Goal: Task Accomplishment & Management: Use online tool/utility

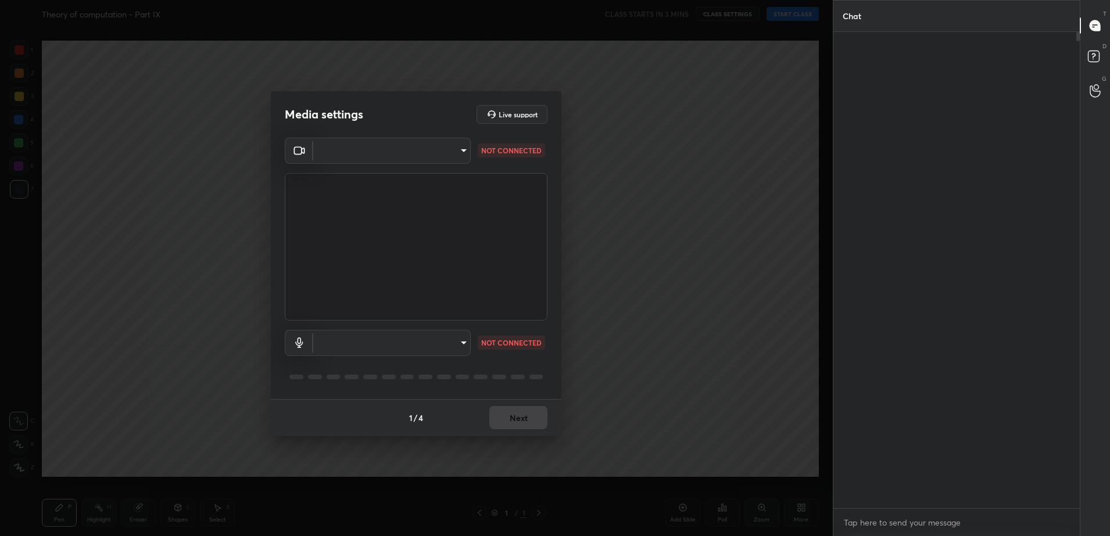
type input "06a53f9f957a0ce882409e51ea1d68b56a25413f31fbfffc8224ecc3c6ce8654"
type input "default"
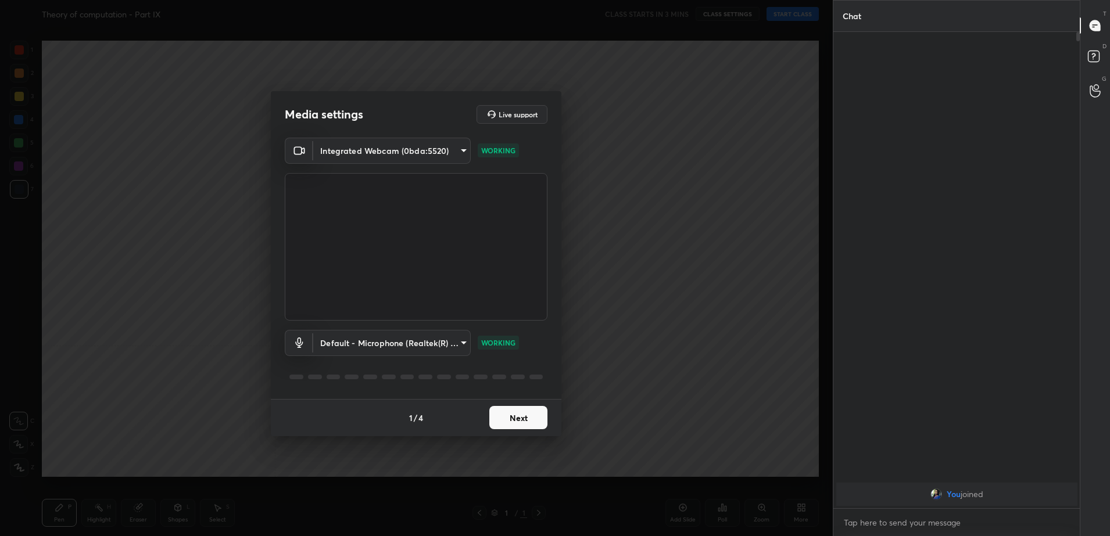
scroll to position [4, 4]
click at [520, 410] on button "Next" at bounding box center [518, 417] width 58 height 23
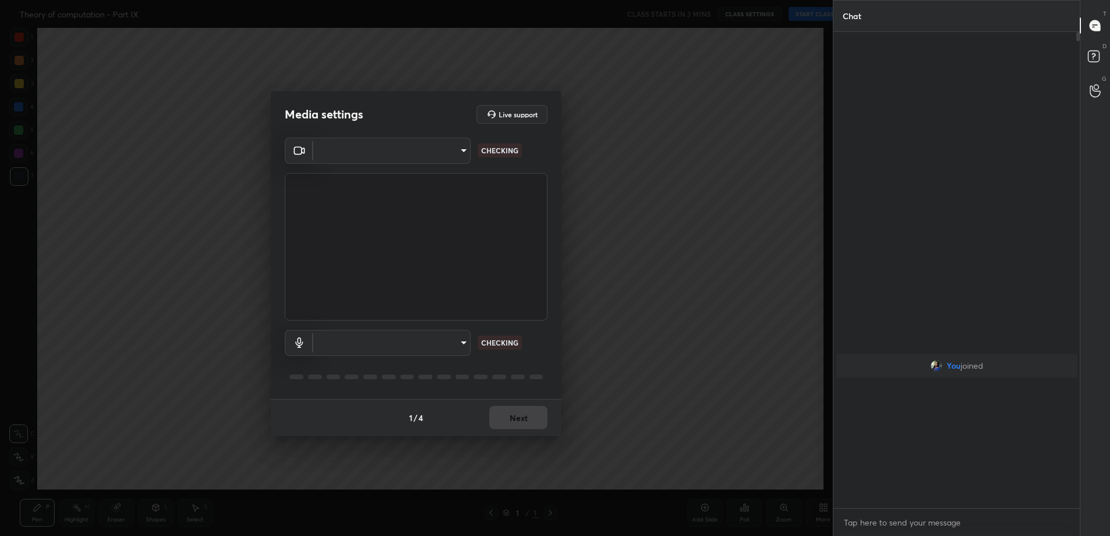
type input "06a53f9f957a0ce882409e51ea1d68b56a25413f31fbfffc8224ecc3c6ce8654"
type input "default"
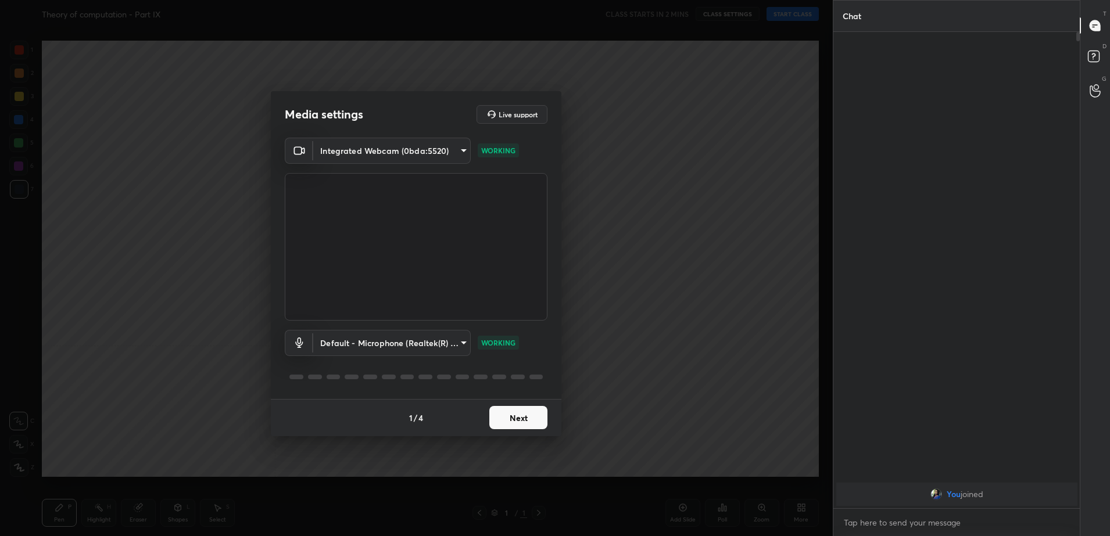
scroll to position [4, 4]
click at [518, 423] on button "Next" at bounding box center [518, 417] width 58 height 23
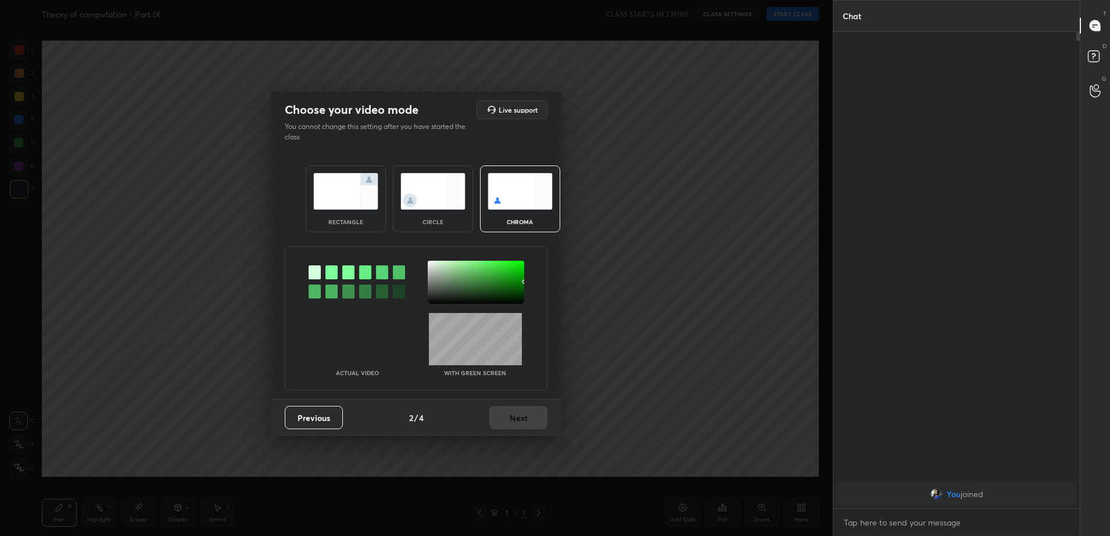
click at [367, 232] on div "rectangle circle chroma" at bounding box center [416, 199] width 249 height 95
click at [366, 228] on div "rectangle" at bounding box center [346, 199] width 80 height 67
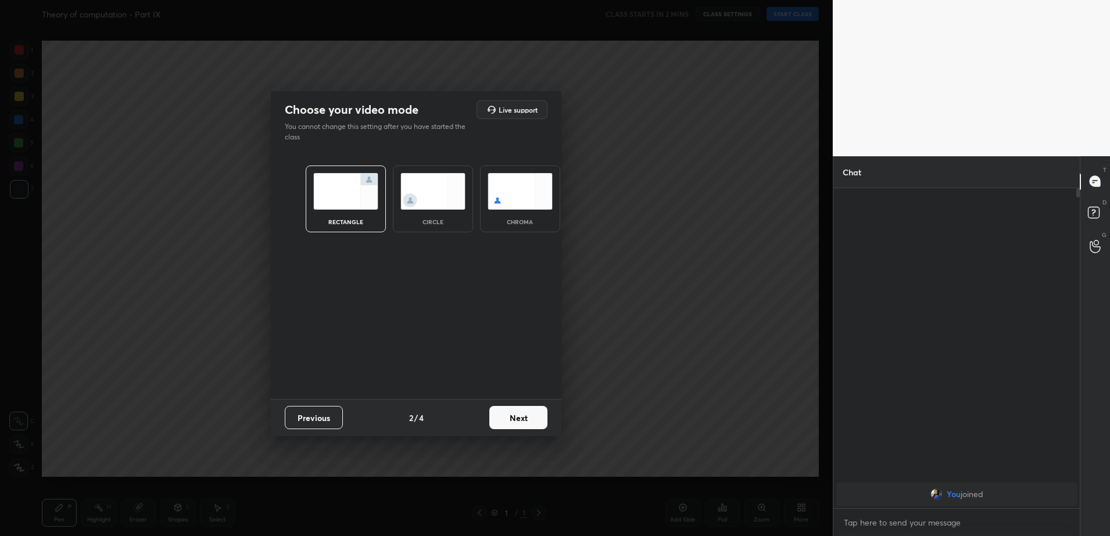
scroll to position [232, 243]
click at [513, 416] on button "Next" at bounding box center [518, 417] width 58 height 23
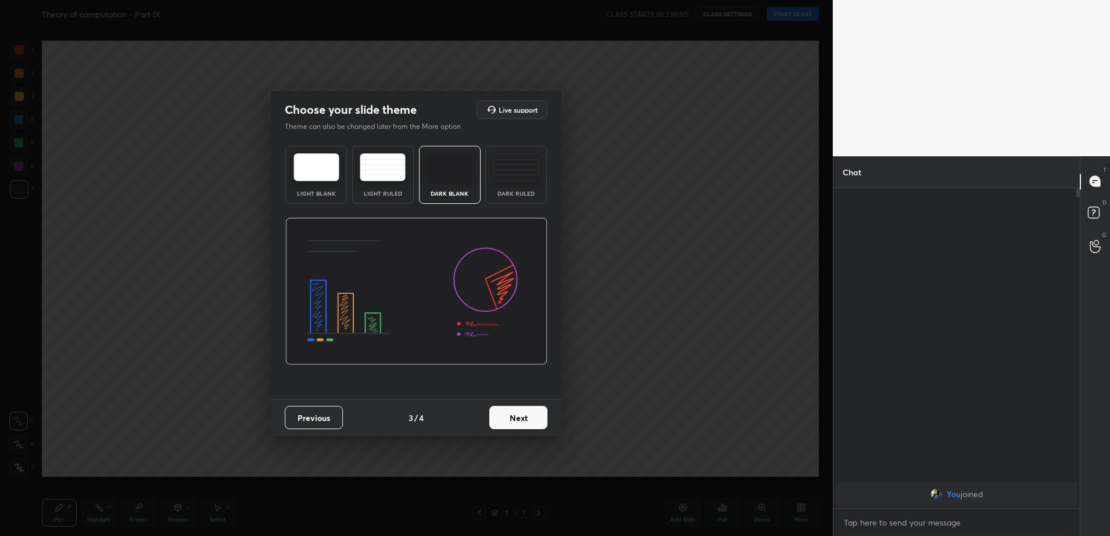
click at [513, 416] on button "Next" at bounding box center [518, 417] width 58 height 23
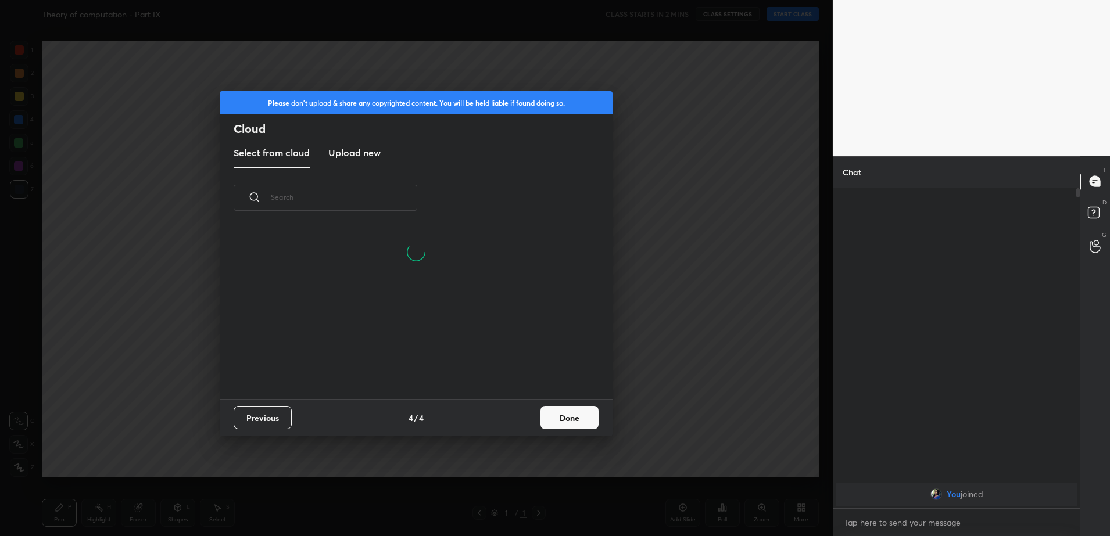
scroll to position [171, 373]
click at [578, 417] on button "Done" at bounding box center [569, 417] width 58 height 23
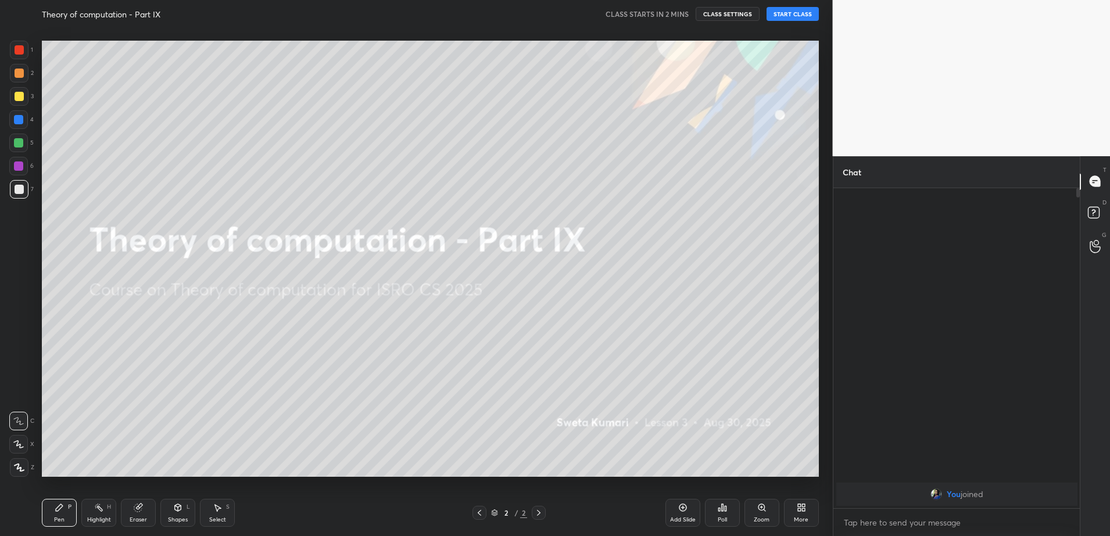
click at [720, 10] on button "CLASS SETTINGS" at bounding box center [728, 14] width 64 height 14
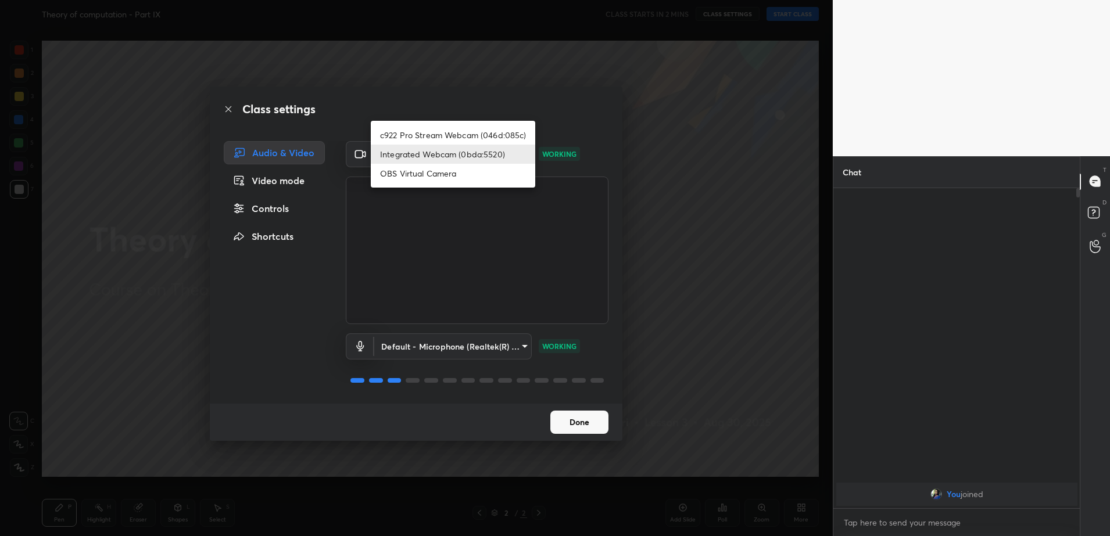
click at [409, 161] on body "1 2 3 4 5 6 7 C X Z C X Z E E Erase all H H Theory of computation - Part IX CLA…" at bounding box center [555, 268] width 1110 height 536
click at [421, 139] on li "c922 Pro Stream Webcam (046d:085c)" at bounding box center [453, 135] width 164 height 19
type input "76e4b717550774d5b821e1e3584acd006bfda58e5b78ae41490ec19c673459d5"
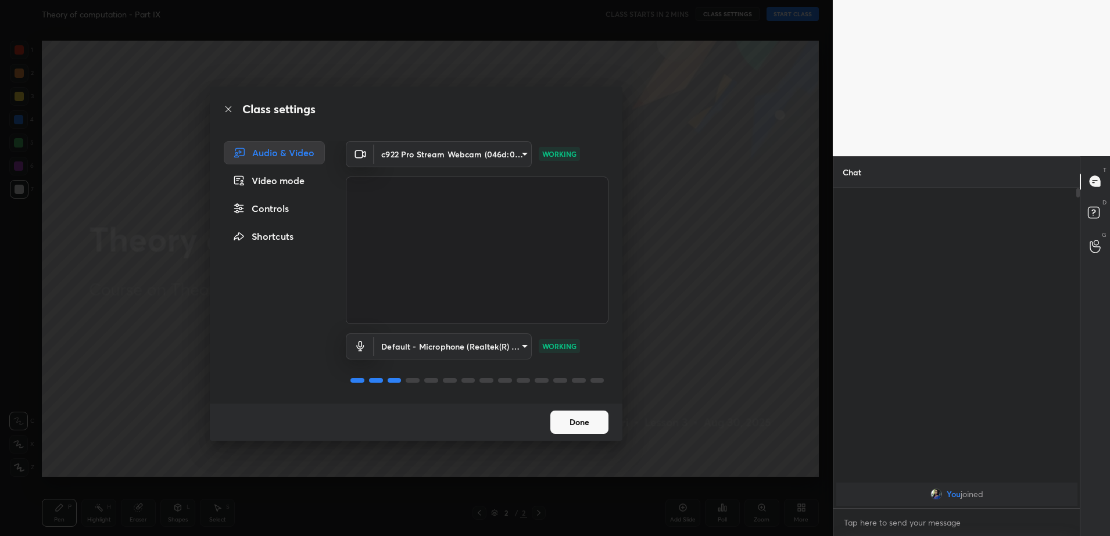
click at [578, 417] on button "Done" at bounding box center [579, 422] width 58 height 23
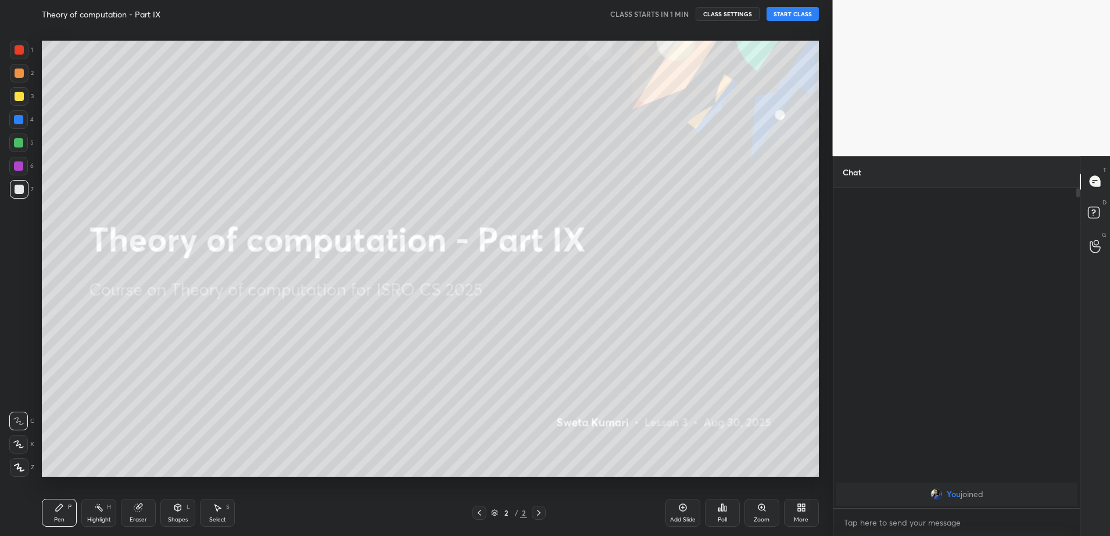
click at [802, 510] on icon at bounding box center [803, 509] width 3 height 3
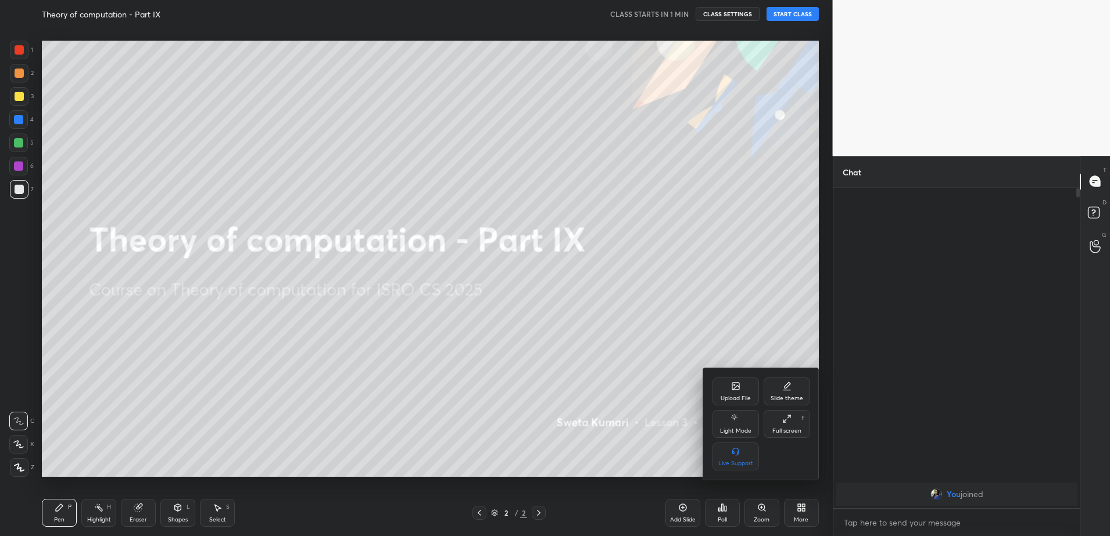
click at [740, 396] on div "Upload File" at bounding box center [736, 399] width 30 height 6
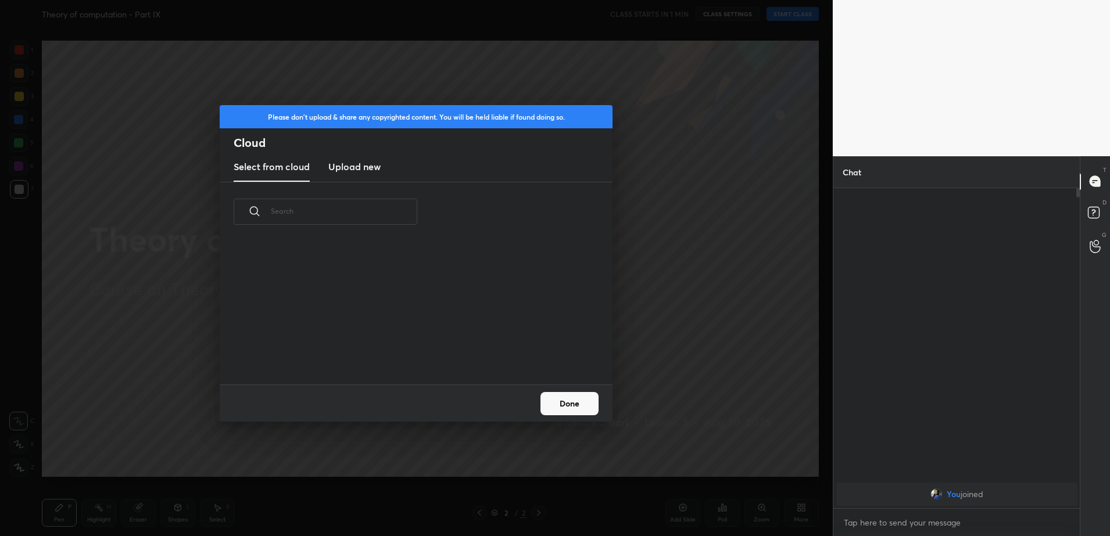
scroll to position [143, 373]
click at [374, 163] on h3 "Upload new" at bounding box center [354, 167] width 52 height 14
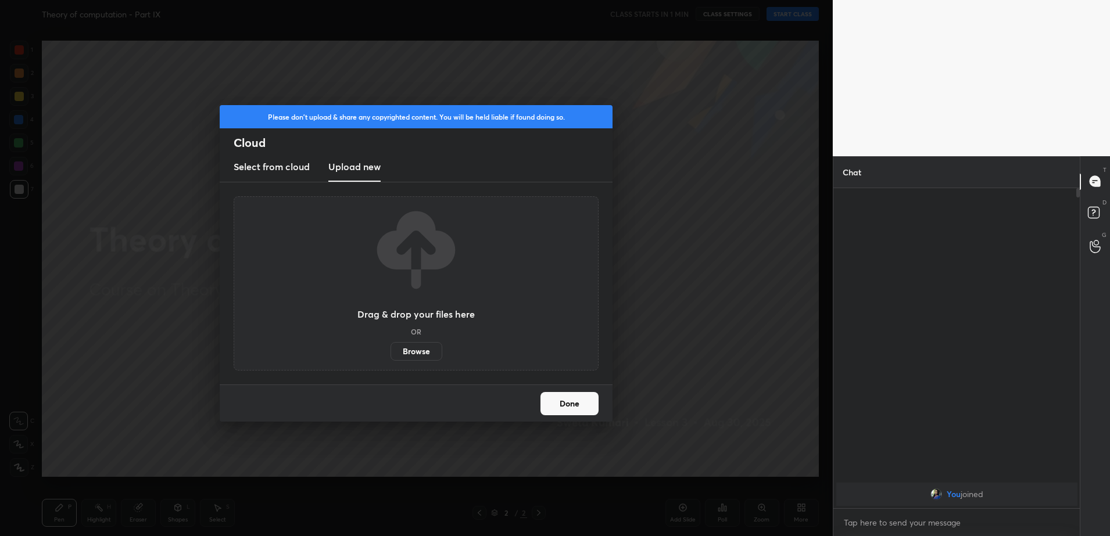
click at [409, 356] on label "Browse" at bounding box center [417, 351] width 52 height 19
click at [391, 356] on input "Browse" at bounding box center [391, 351] width 0 height 19
click at [559, 406] on button "Done" at bounding box center [569, 403] width 58 height 23
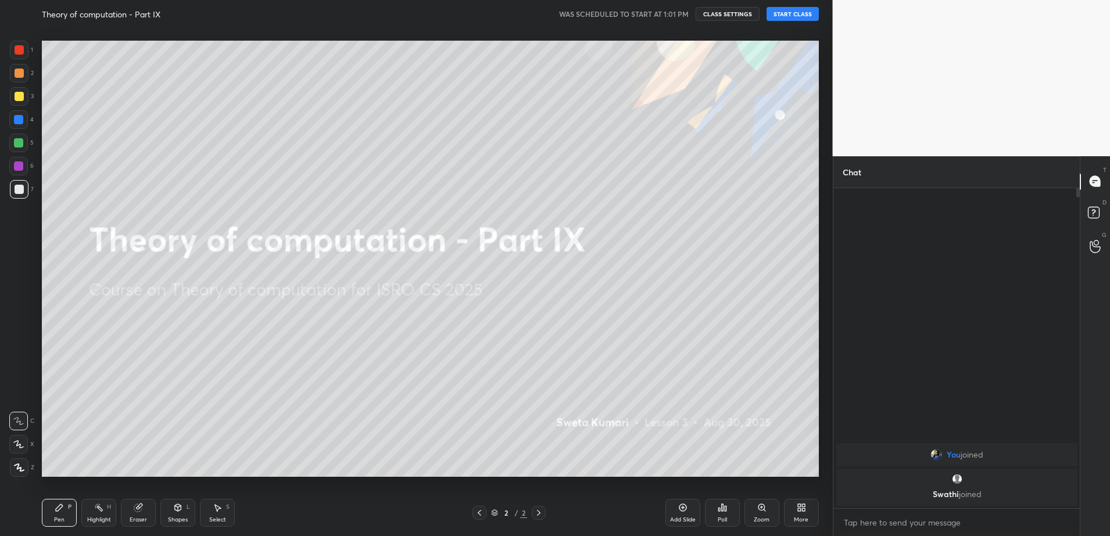
click at [789, 17] on button "START CLASS" at bounding box center [793, 14] width 52 height 14
click at [796, 509] on div "More" at bounding box center [801, 513] width 35 height 28
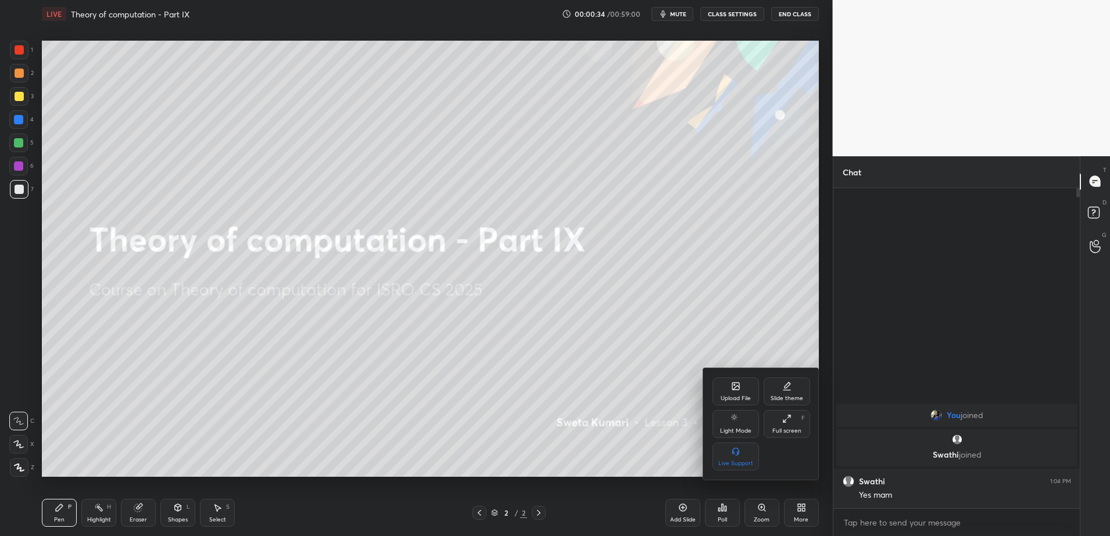
click at [733, 397] on div "Upload File" at bounding box center [736, 399] width 30 height 6
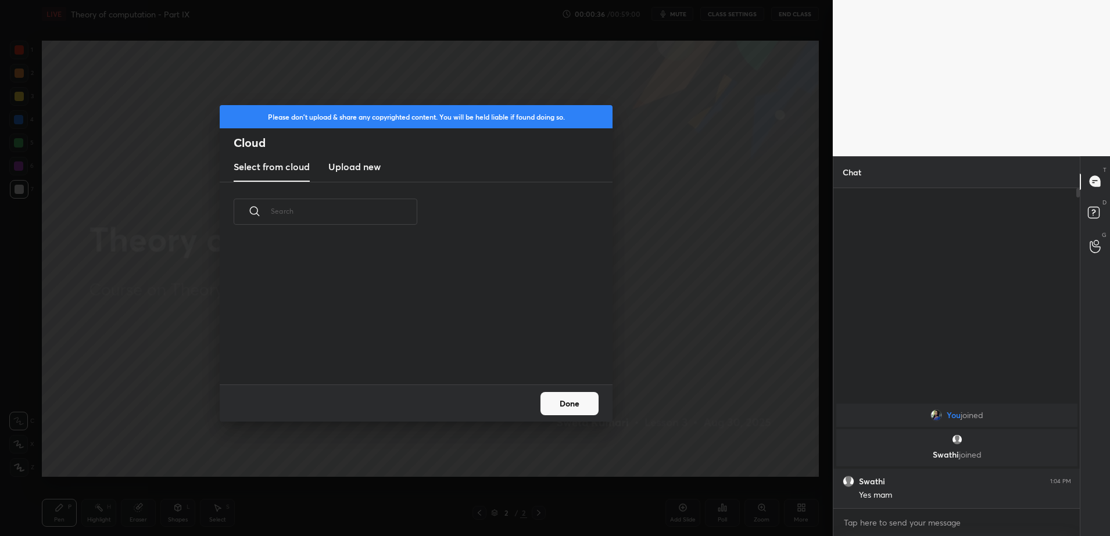
click at [372, 163] on h3 "Upload new" at bounding box center [354, 167] width 52 height 14
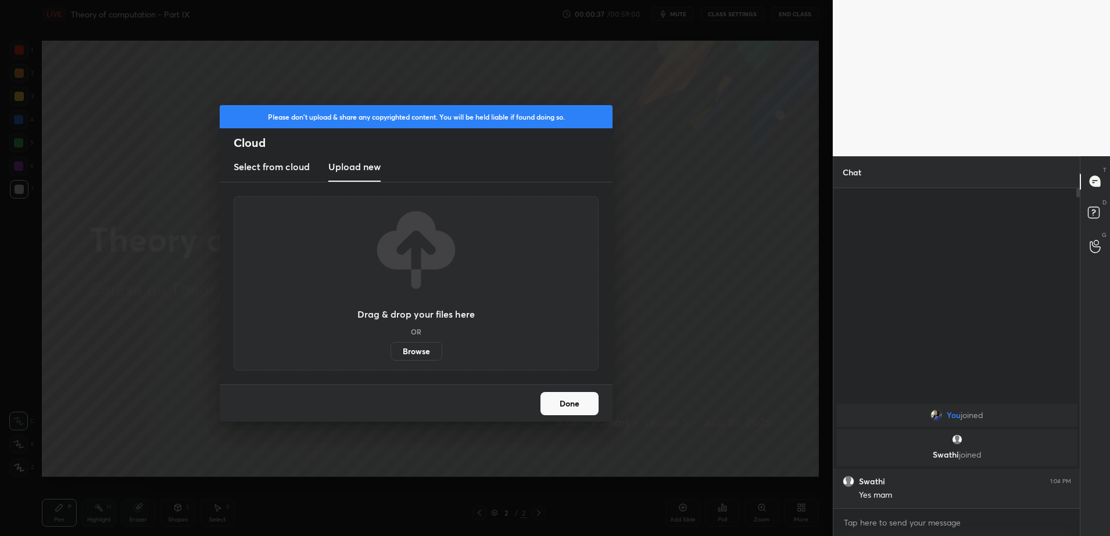
click at [421, 353] on label "Browse" at bounding box center [417, 351] width 52 height 19
click at [391, 353] on input "Browse" at bounding box center [391, 351] width 0 height 19
click at [567, 400] on button "Done" at bounding box center [569, 403] width 58 height 23
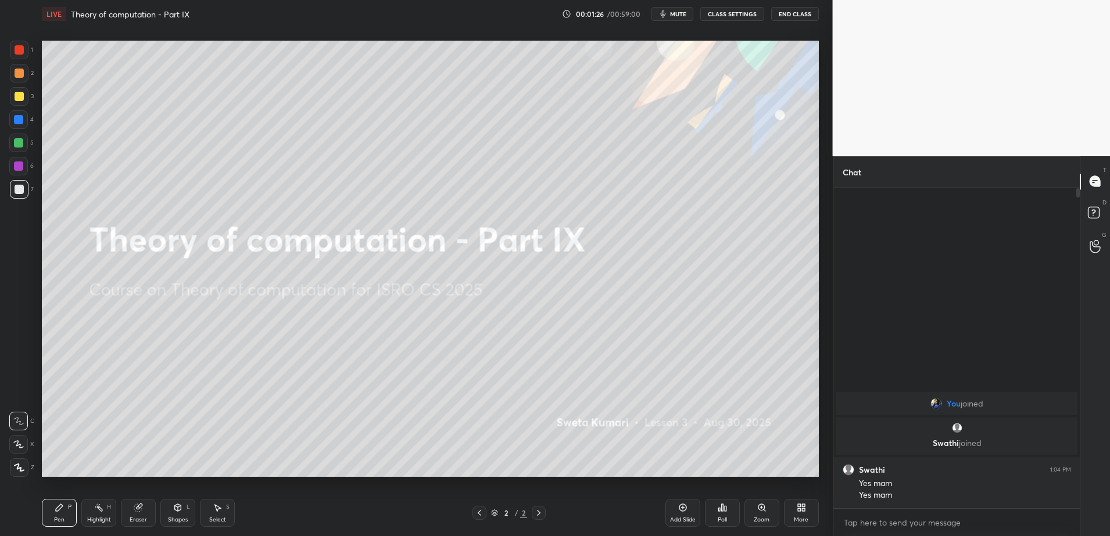
click at [679, 506] on icon at bounding box center [682, 507] width 9 height 9
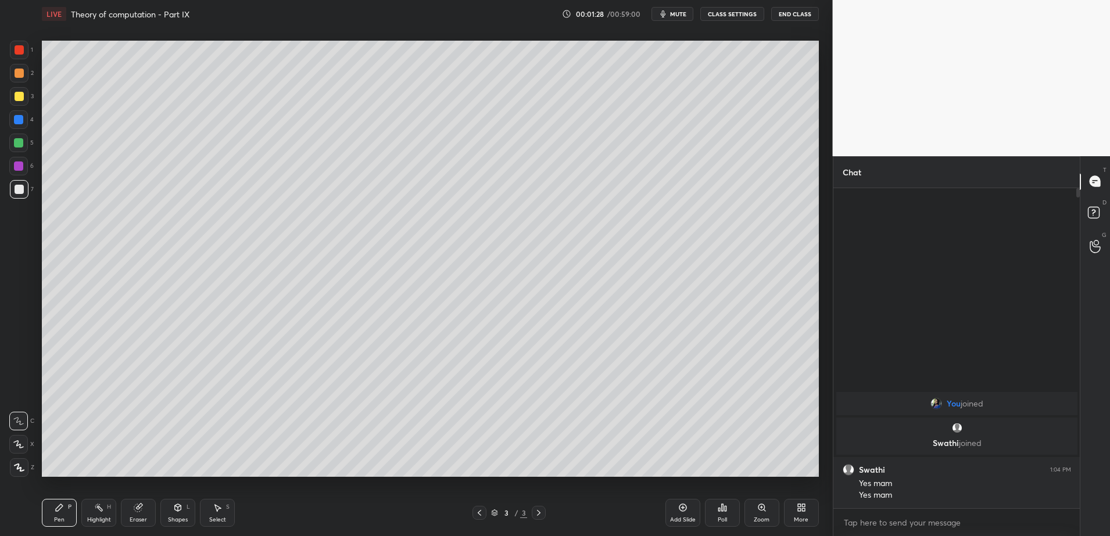
click at [19, 94] on div at bounding box center [19, 96] width 9 height 9
click at [726, 514] on div "Poll" at bounding box center [722, 513] width 35 height 28
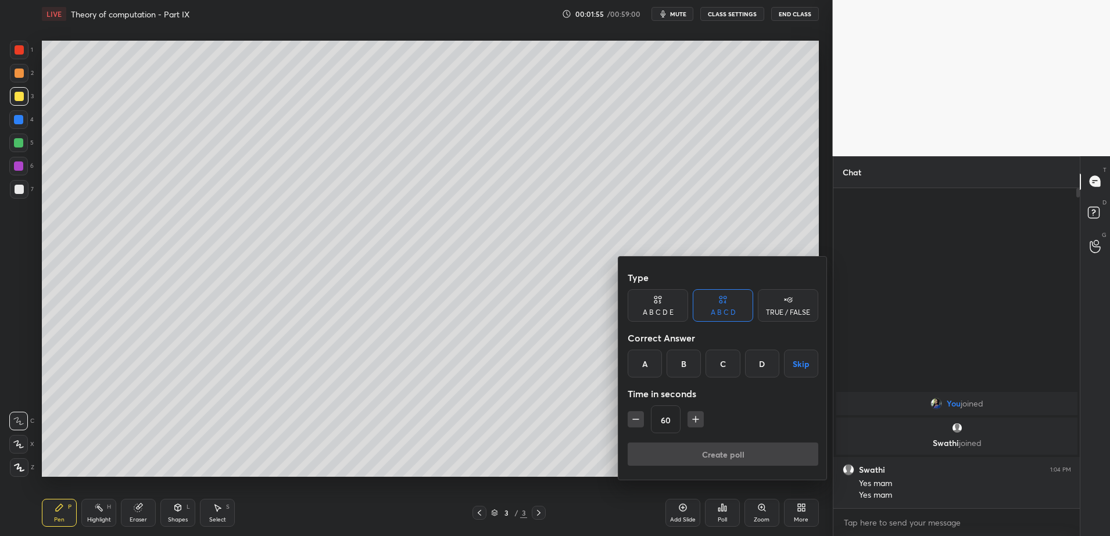
click at [658, 366] on div "A" at bounding box center [645, 364] width 34 height 28
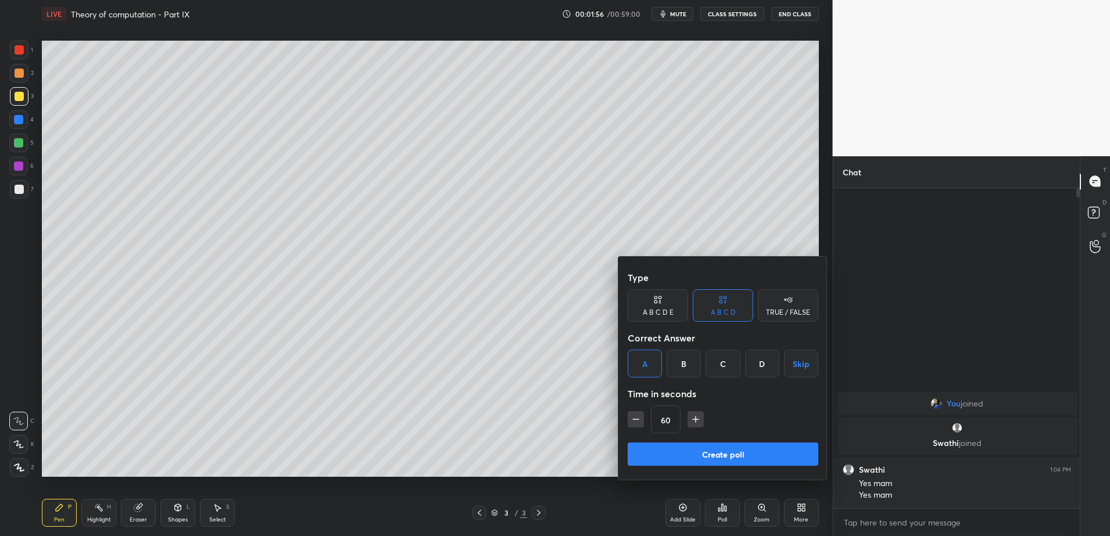
click at [664, 452] on button "Create poll" at bounding box center [723, 454] width 191 height 23
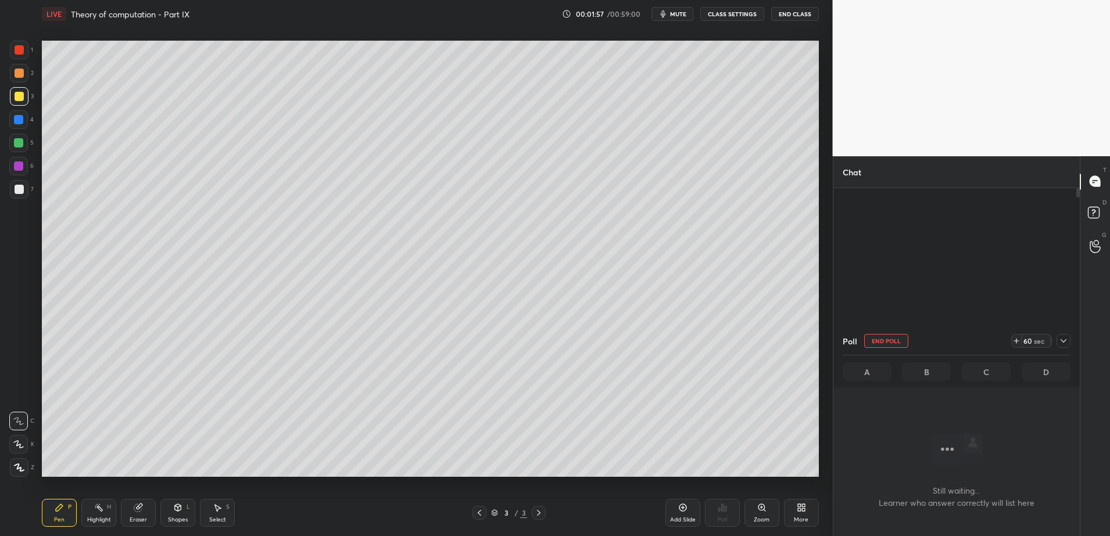
scroll to position [171, 243]
click at [807, 502] on div "More" at bounding box center [801, 513] width 35 height 28
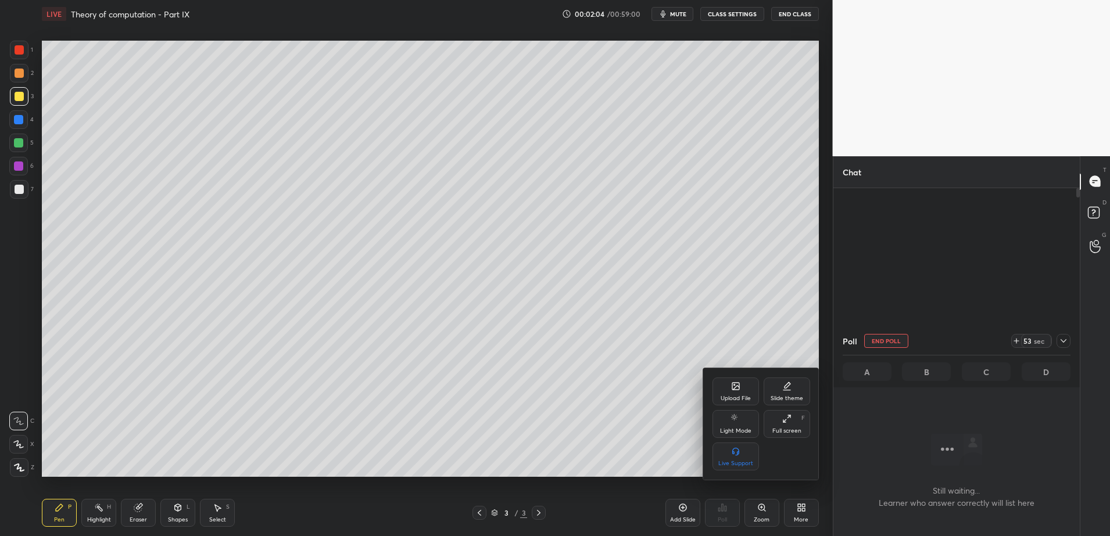
click at [738, 400] on div "Upload File" at bounding box center [736, 399] width 30 height 6
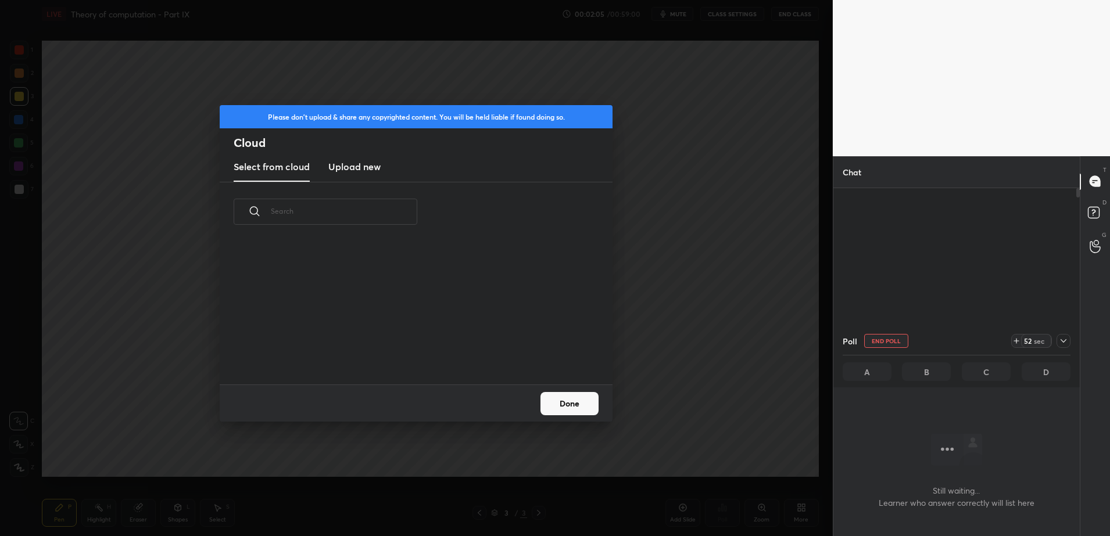
scroll to position [143, 373]
click at [366, 167] on h3 "Upload new" at bounding box center [354, 167] width 52 height 14
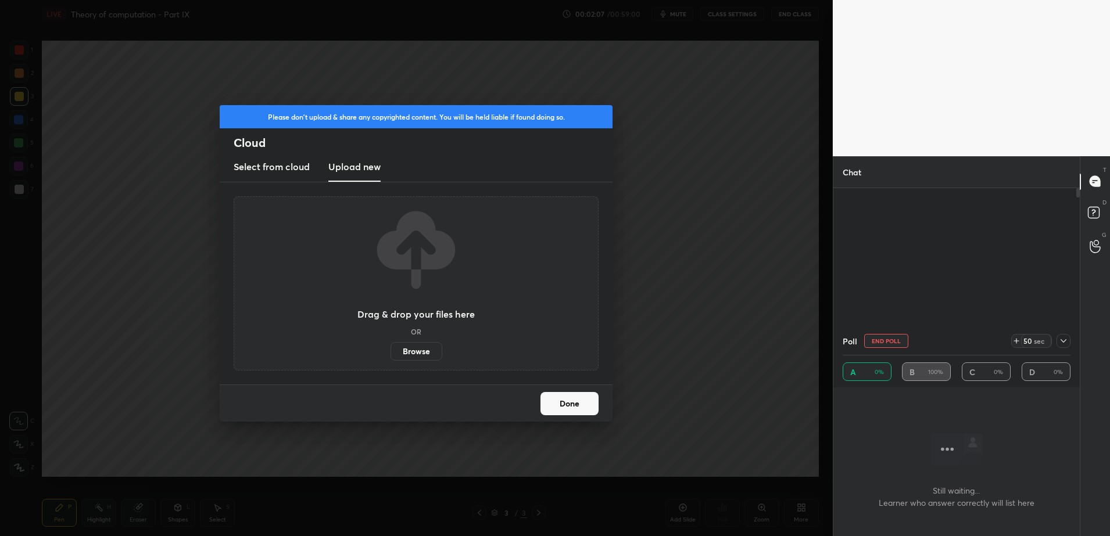
click at [418, 346] on label "Browse" at bounding box center [417, 351] width 52 height 19
click at [391, 346] on input "Browse" at bounding box center [391, 351] width 0 height 19
click at [582, 399] on button "Done" at bounding box center [569, 403] width 58 height 23
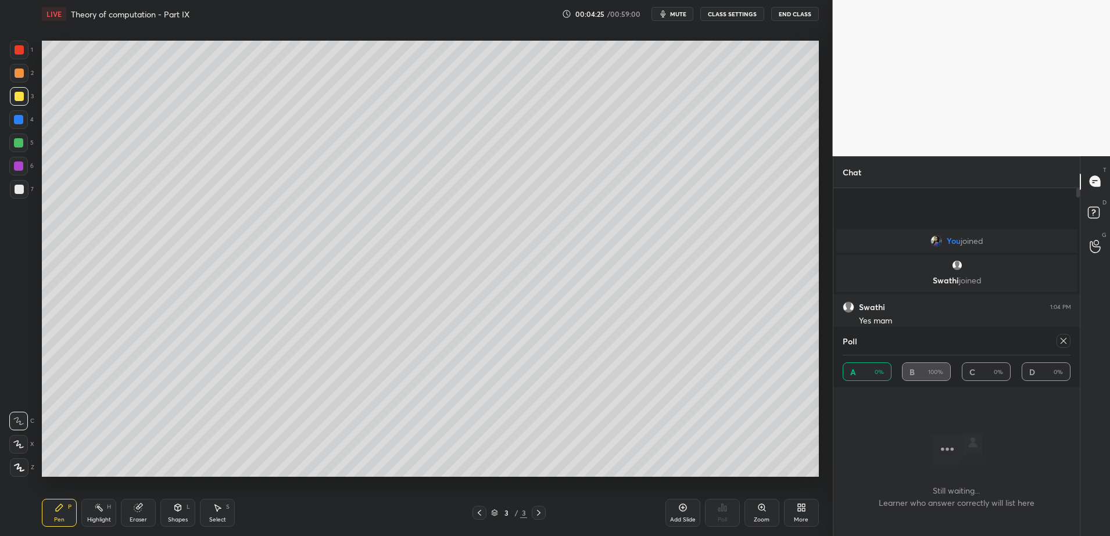
click at [685, 511] on icon at bounding box center [682, 507] width 9 height 9
click at [1066, 341] on icon at bounding box center [1063, 340] width 9 height 9
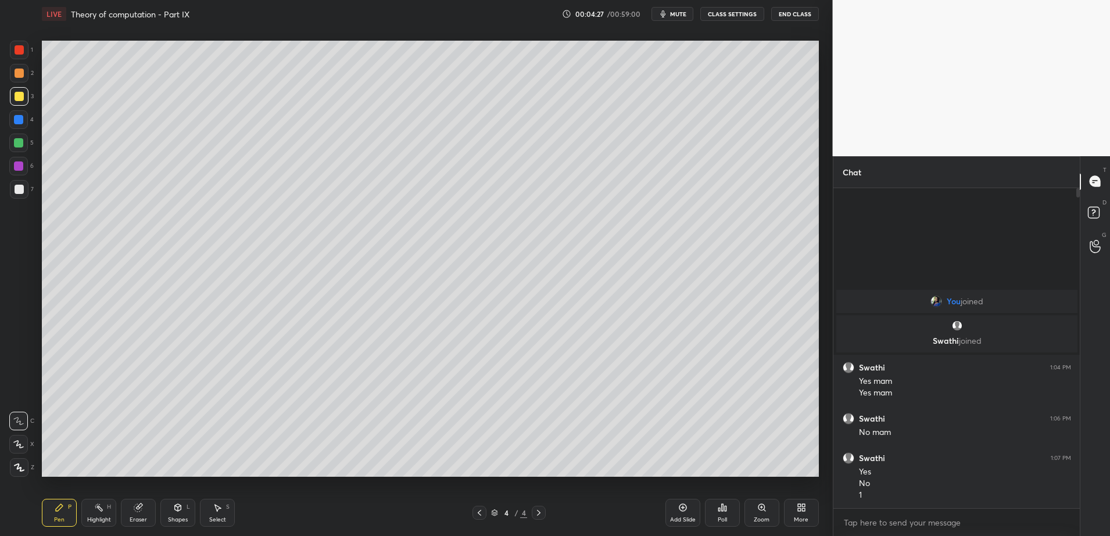
scroll to position [0, 0]
click at [26, 190] on div at bounding box center [19, 189] width 19 height 19
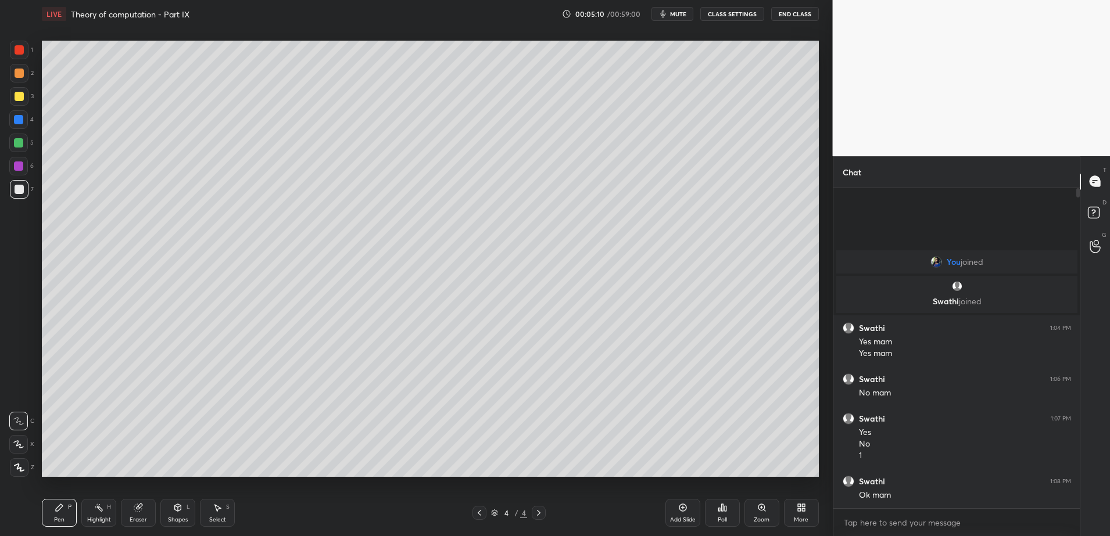
click at [148, 514] on div "Eraser" at bounding box center [138, 513] width 35 height 28
click at [60, 513] on div "Pen P" at bounding box center [59, 513] width 35 height 28
drag, startPoint x: 17, startPoint y: 94, endPoint x: 35, endPoint y: 104, distance: 21.3
click at [16, 94] on div at bounding box center [19, 96] width 9 height 9
click at [685, 520] on div "Add Slide" at bounding box center [683, 520] width 26 height 6
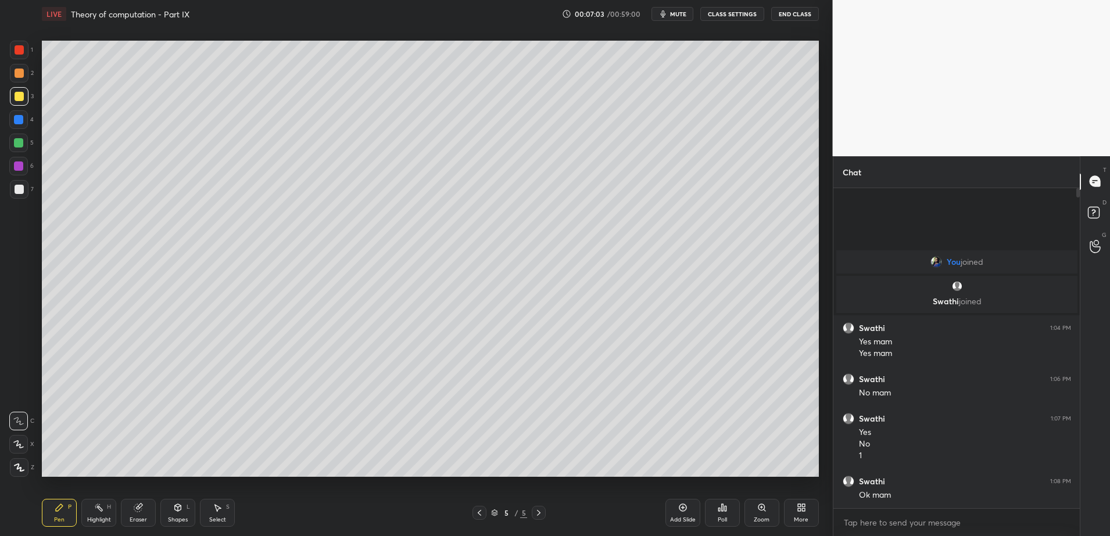
click at [151, 509] on div "Eraser" at bounding box center [138, 513] width 35 height 28
click at [58, 506] on icon at bounding box center [59, 507] width 9 height 9
drag, startPoint x: 22, startPoint y: 188, endPoint x: 38, endPoint y: 182, distance: 16.9
click at [23, 188] on div at bounding box center [19, 189] width 9 height 9
click at [674, 514] on div "Add Slide" at bounding box center [682, 513] width 35 height 28
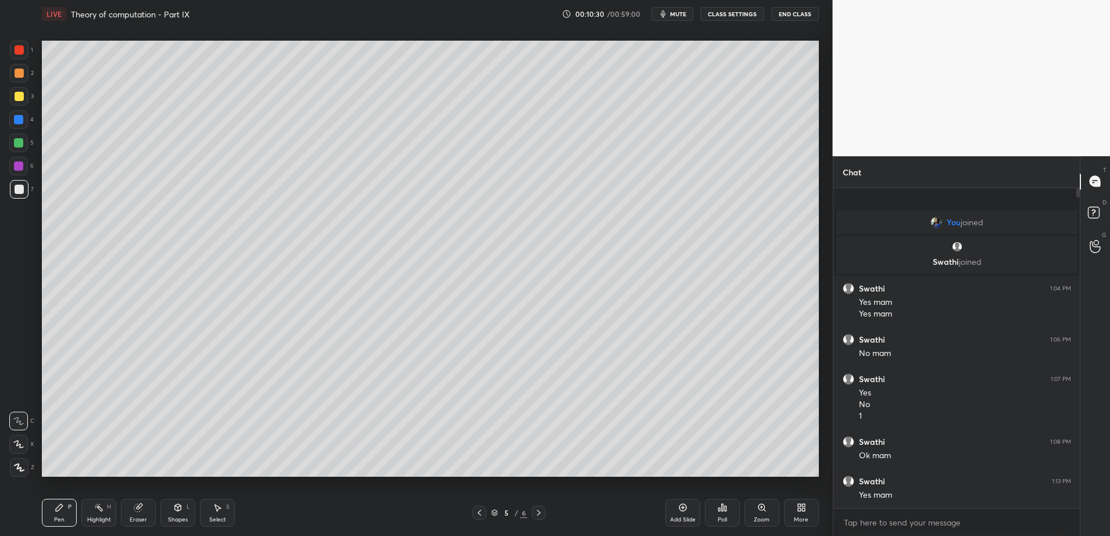
click at [145, 519] on div "Eraser" at bounding box center [138, 520] width 17 height 6
click at [67, 506] on div "Pen P" at bounding box center [59, 513] width 35 height 28
click at [680, 508] on icon at bounding box center [682, 507] width 9 height 9
click at [684, 508] on icon at bounding box center [682, 507] width 3 height 3
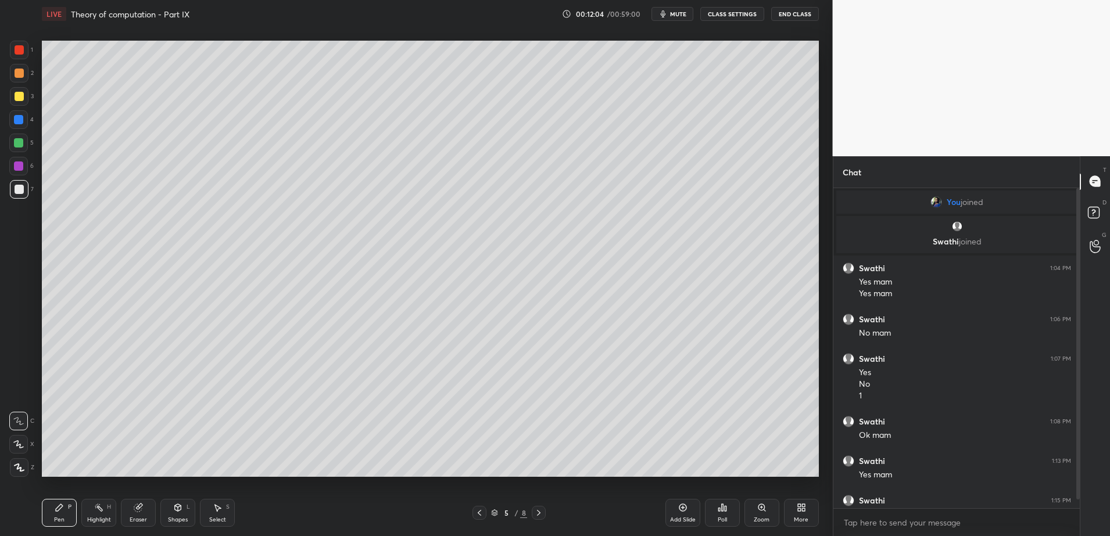
click at [683, 523] on div "Add Slide" at bounding box center [683, 520] width 26 height 6
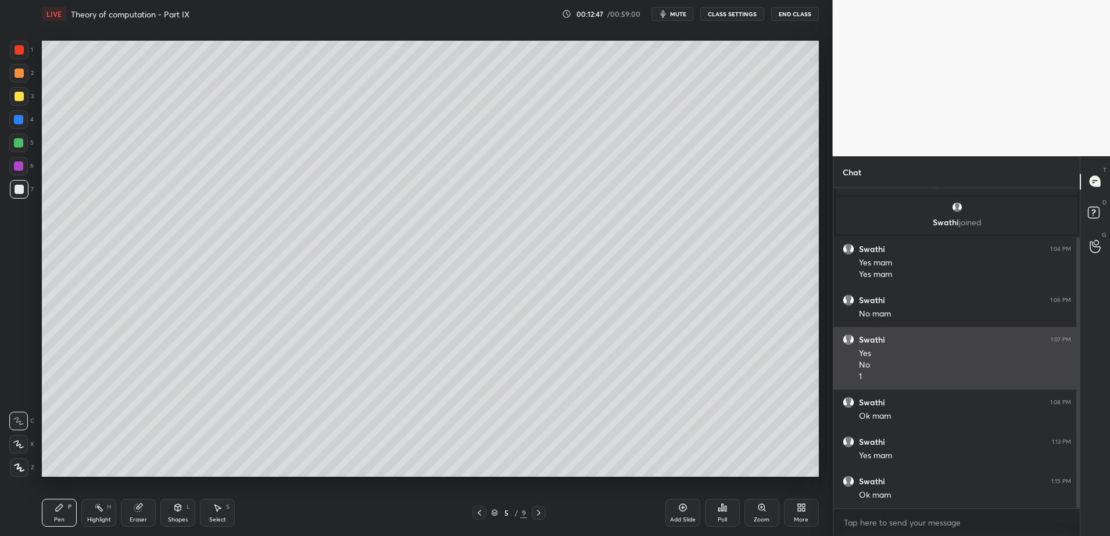
scroll to position [59, 0]
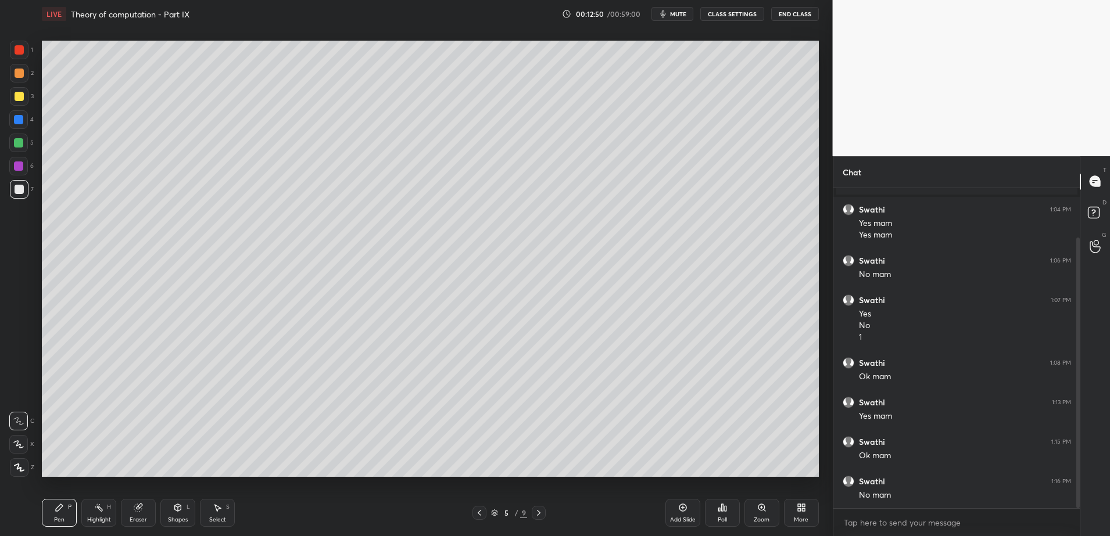
click at [683, 512] on div "Add Slide" at bounding box center [682, 513] width 35 height 28
click at [721, 517] on div "Poll" at bounding box center [722, 520] width 9 height 6
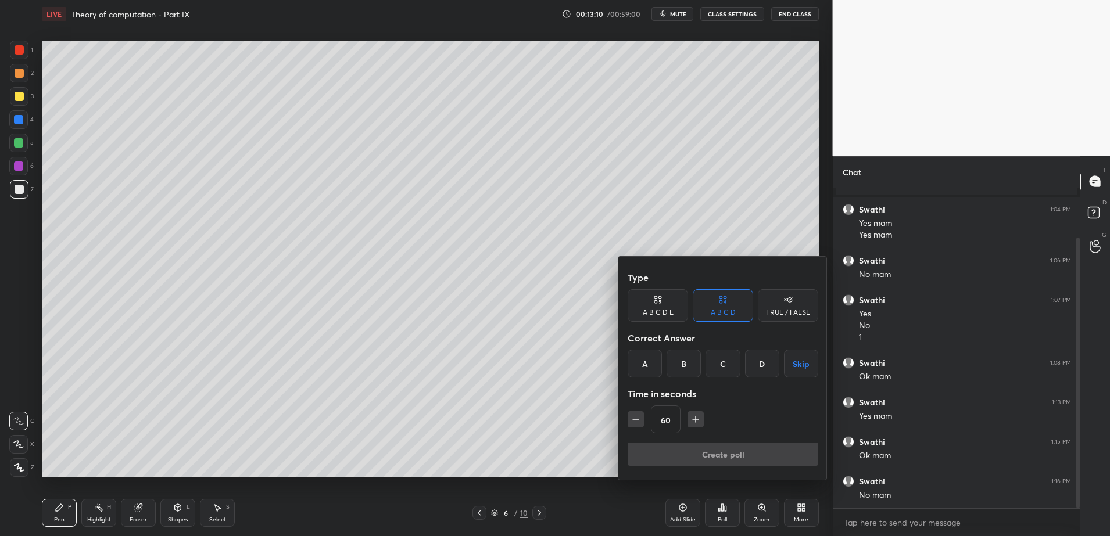
click at [688, 365] on div "B" at bounding box center [684, 364] width 34 height 28
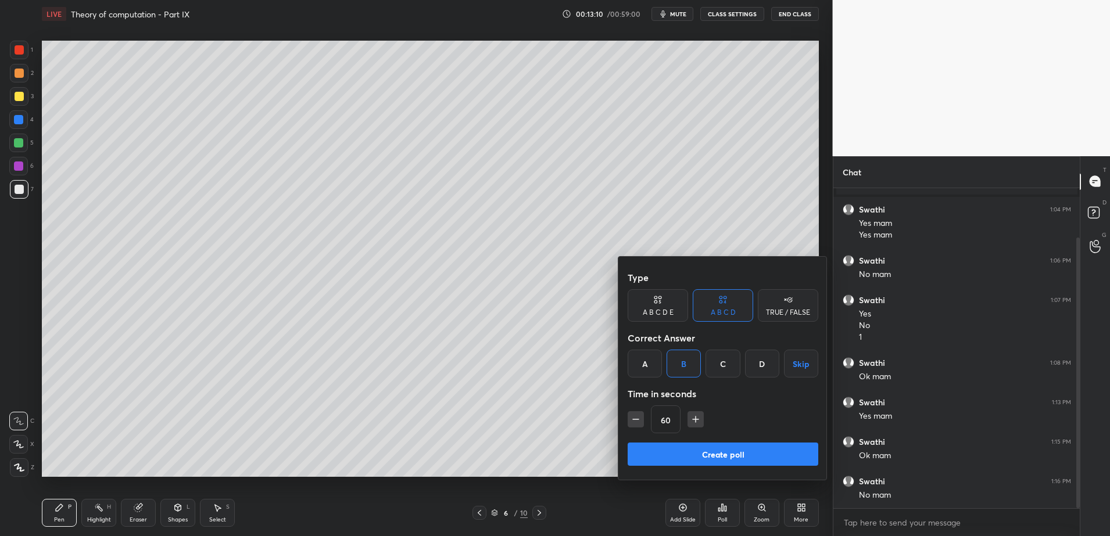
drag, startPoint x: 668, startPoint y: 450, endPoint x: 643, endPoint y: 445, distance: 26.0
click at [665, 447] on button "Create poll" at bounding box center [723, 454] width 191 height 23
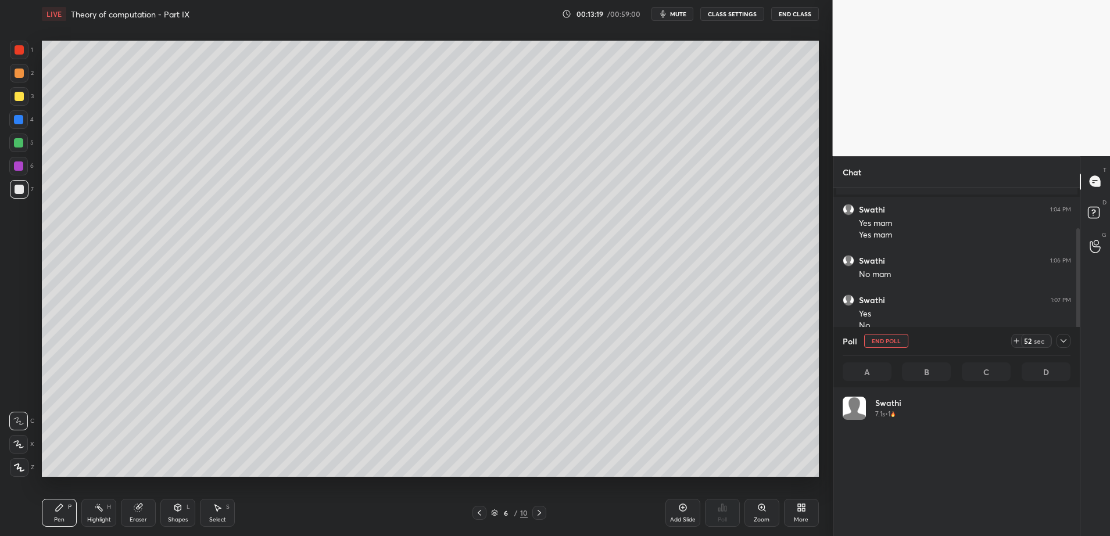
scroll to position [136, 224]
click at [874, 341] on button "End Poll" at bounding box center [886, 341] width 44 height 14
drag, startPoint x: 23, startPoint y: 98, endPoint x: 36, endPoint y: 112, distance: 19.3
click at [24, 99] on div at bounding box center [19, 96] width 19 height 19
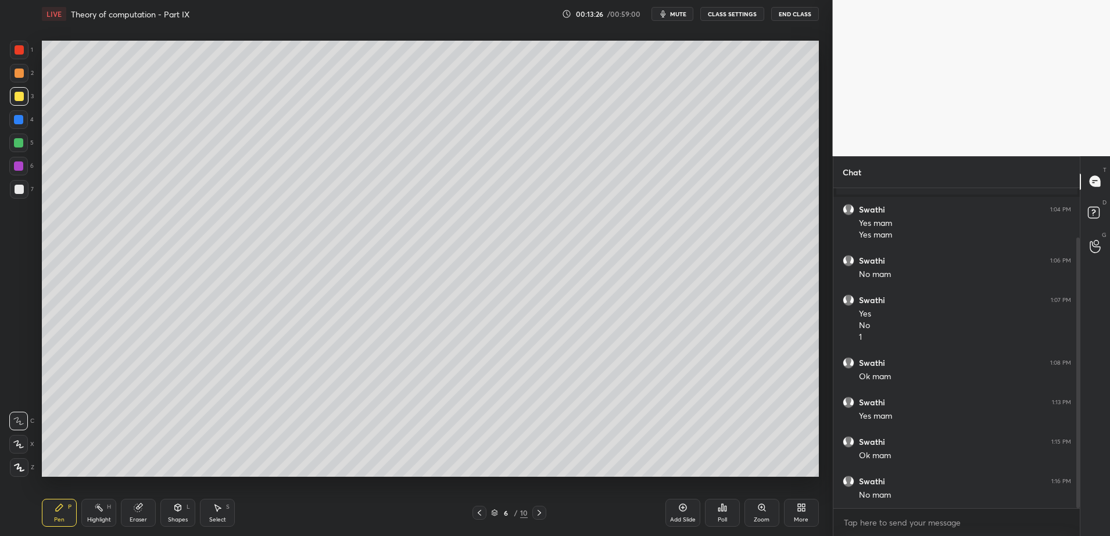
click at [687, 517] on div "Add Slide" at bounding box center [683, 520] width 26 height 6
drag, startPoint x: 19, startPoint y: 180, endPoint x: 29, endPoint y: 171, distance: 13.6
click at [18, 180] on div at bounding box center [19, 189] width 19 height 19
click at [143, 506] on div "Eraser" at bounding box center [138, 513] width 35 height 28
click at [68, 515] on div "Pen P" at bounding box center [59, 513] width 35 height 28
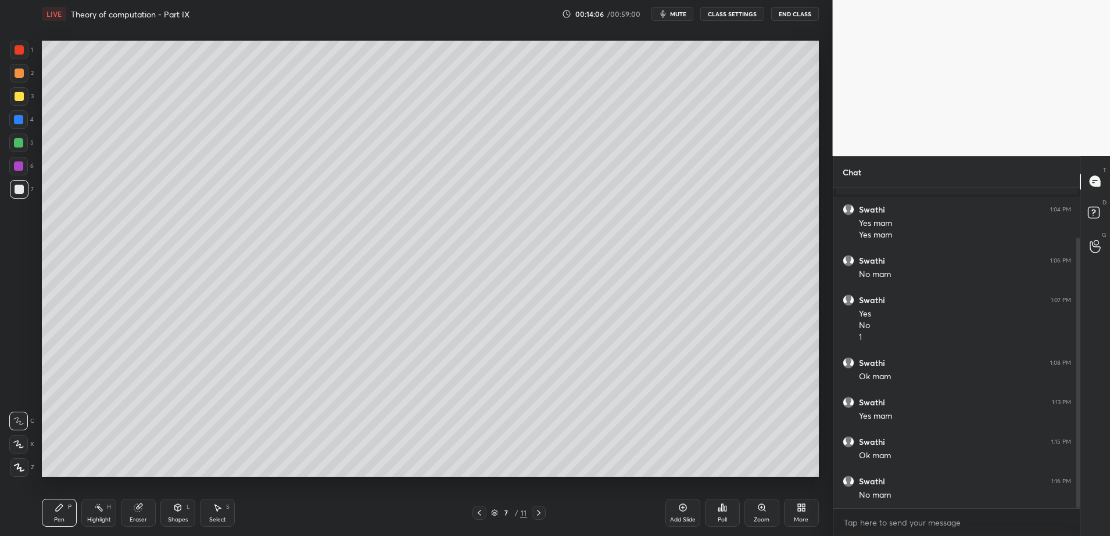
click at [145, 518] on div "Eraser" at bounding box center [138, 520] width 17 height 6
drag, startPoint x: 55, startPoint y: 513, endPoint x: 80, endPoint y: 484, distance: 38.8
click at [55, 513] on div "Pen P" at bounding box center [59, 513] width 35 height 28
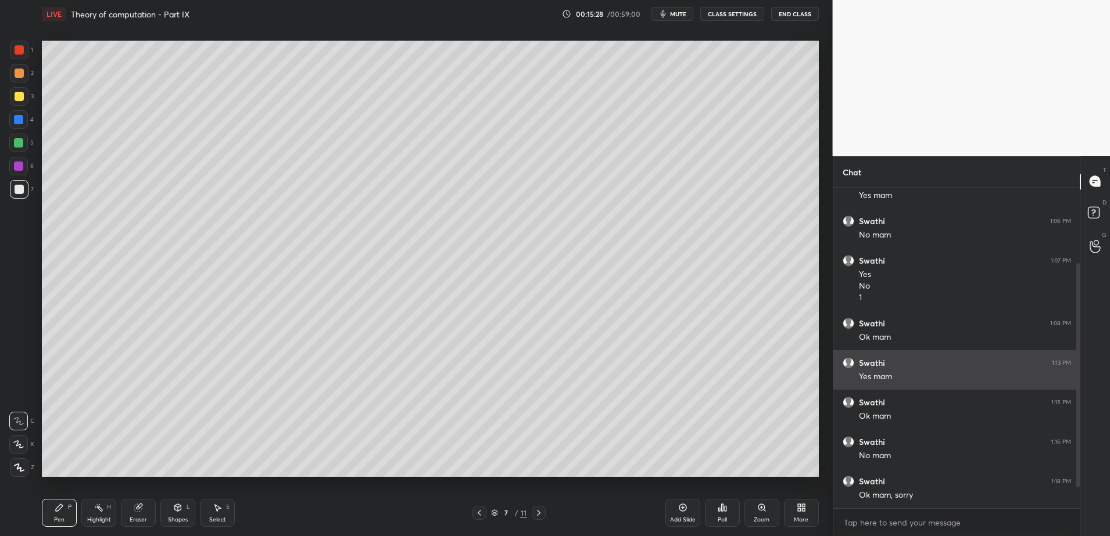
scroll to position [138, 0]
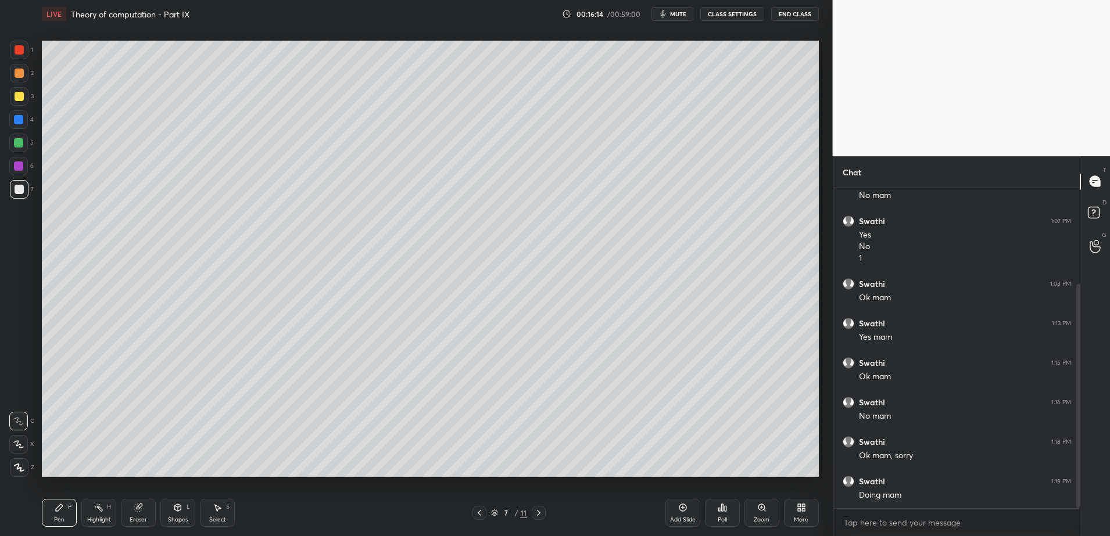
click at [22, 101] on div at bounding box center [19, 96] width 19 height 19
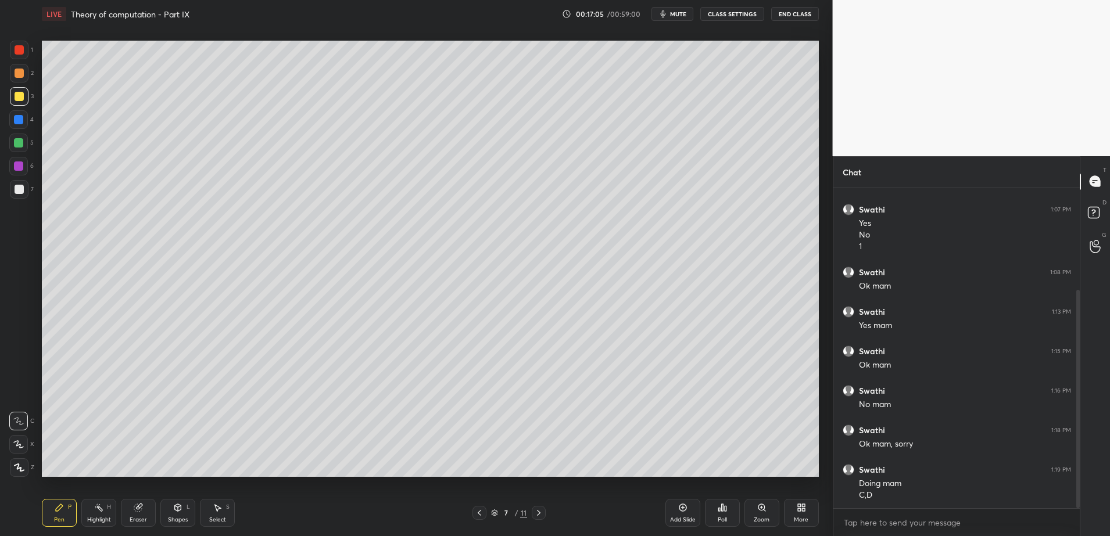
click at [681, 517] on div "Add Slide" at bounding box center [683, 520] width 26 height 6
click at [145, 510] on div "Eraser" at bounding box center [138, 513] width 35 height 28
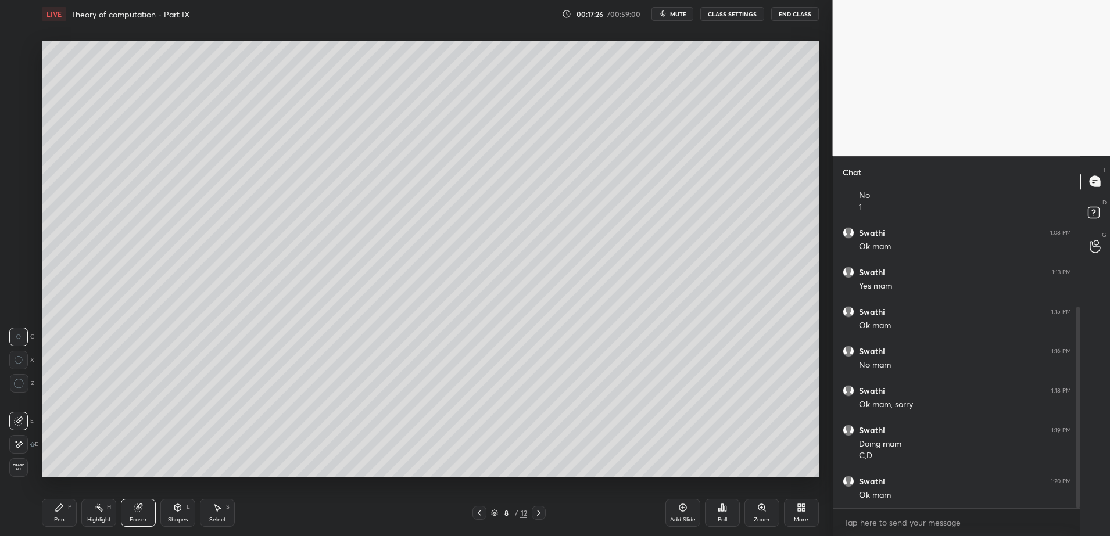
click at [63, 518] on div "Pen P" at bounding box center [59, 513] width 35 height 28
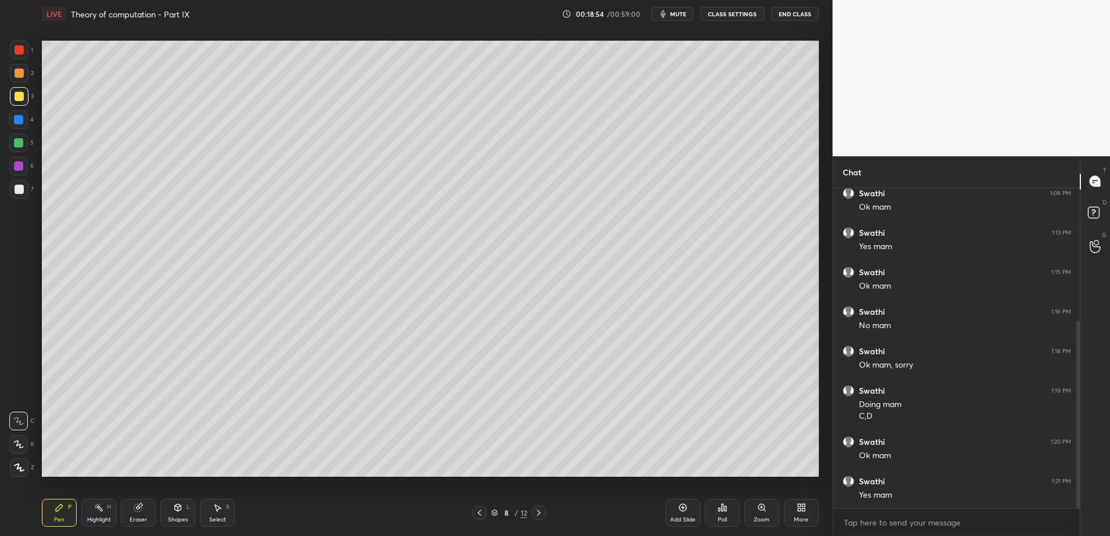
click at [15, 192] on div at bounding box center [19, 189] width 9 height 9
click at [672, 510] on div "Add Slide" at bounding box center [682, 513] width 35 height 28
click at [537, 513] on icon at bounding box center [538, 512] width 9 height 9
click at [696, 515] on div "Add Slide" at bounding box center [682, 513] width 35 height 28
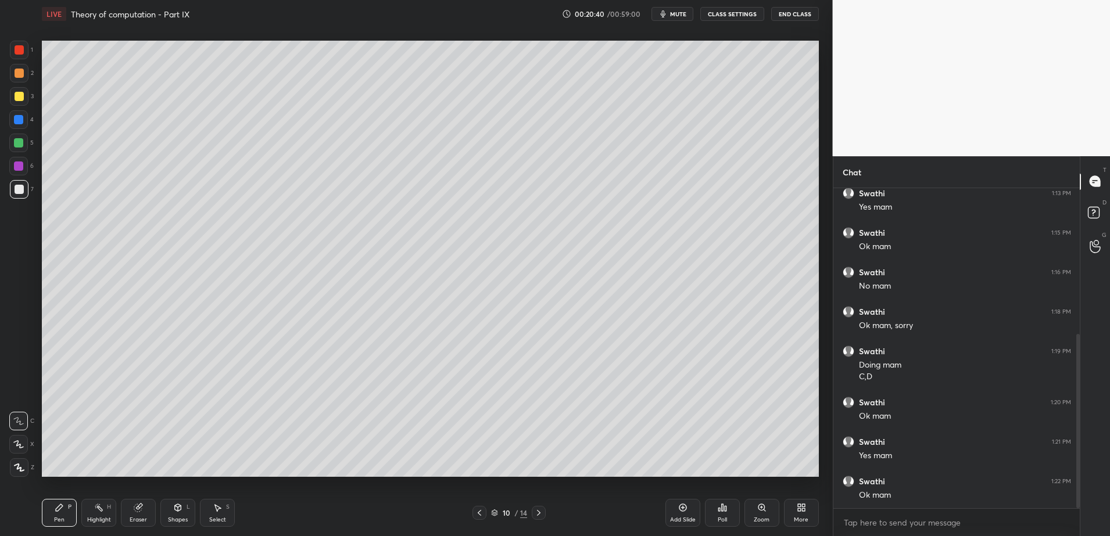
scroll to position [307, 0]
click at [786, 18] on button "End Class" at bounding box center [795, 14] width 48 height 14
click at [788, 17] on button "End Class" at bounding box center [795, 14] width 48 height 14
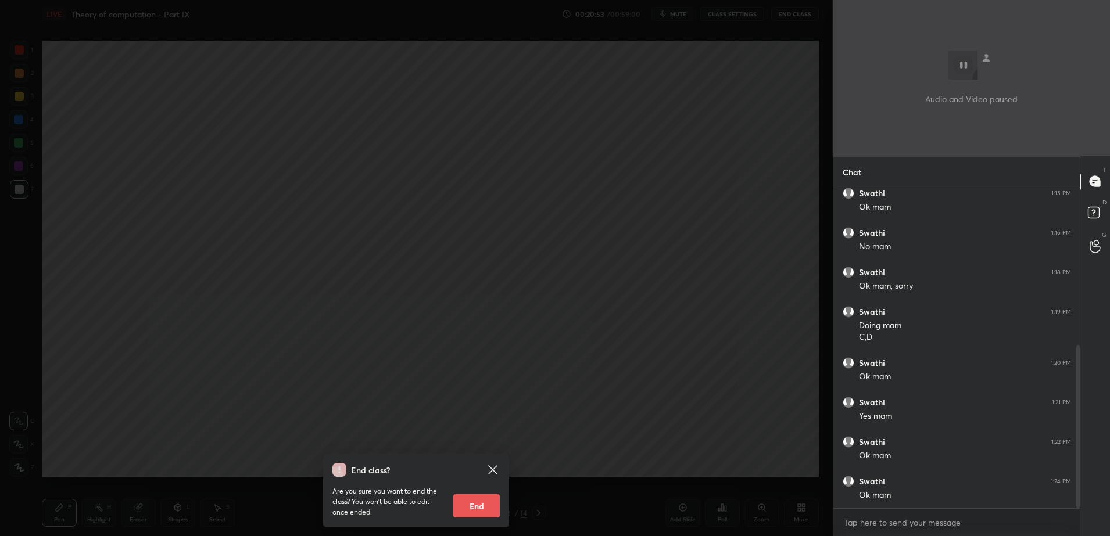
click at [788, 17] on div at bounding box center [416, 268] width 833 height 536
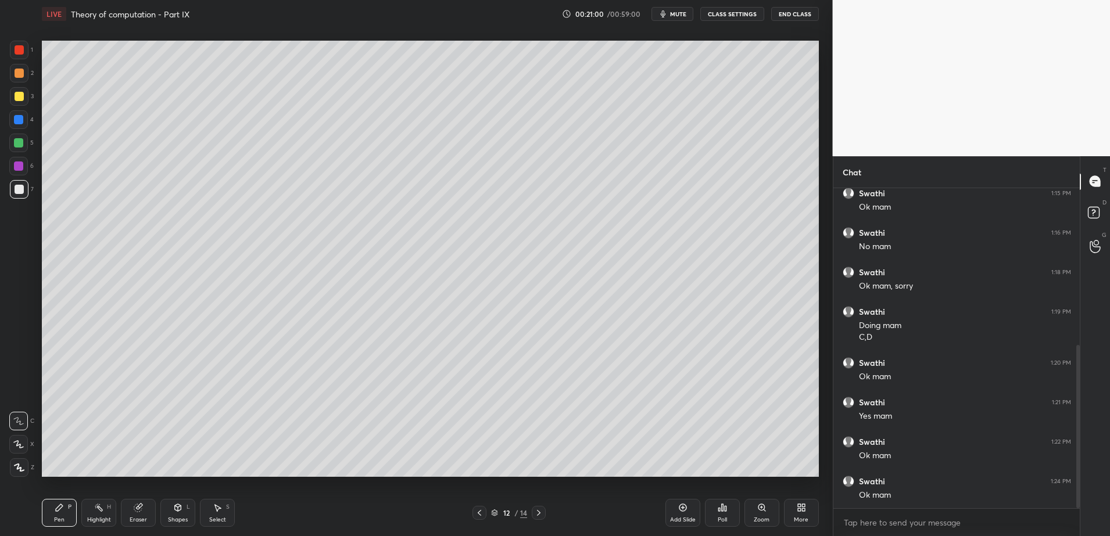
click at [785, 14] on button "End Class" at bounding box center [795, 14] width 48 height 14
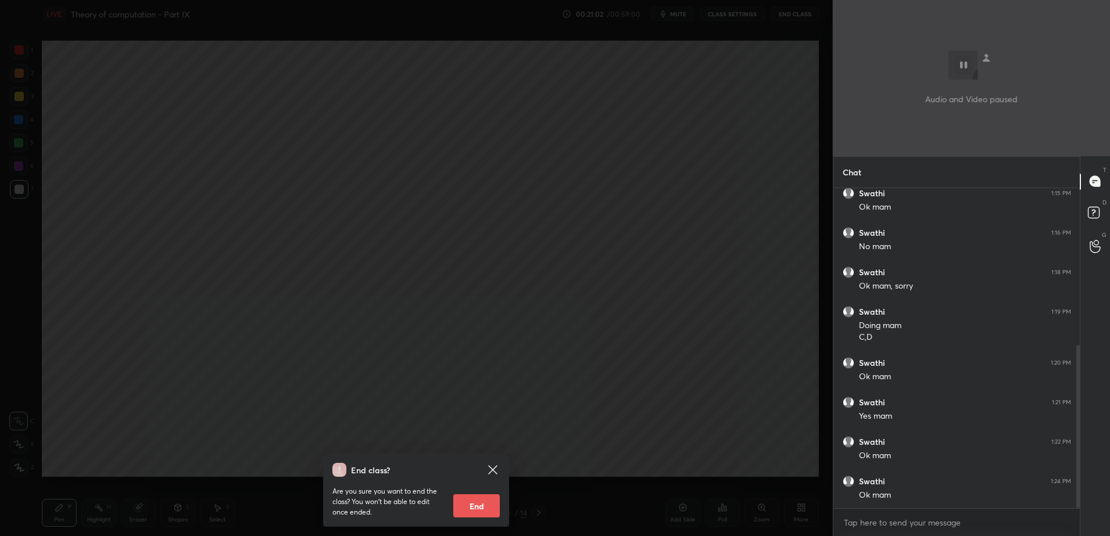
click at [481, 503] on button "End" at bounding box center [476, 506] width 46 height 23
type textarea "x"
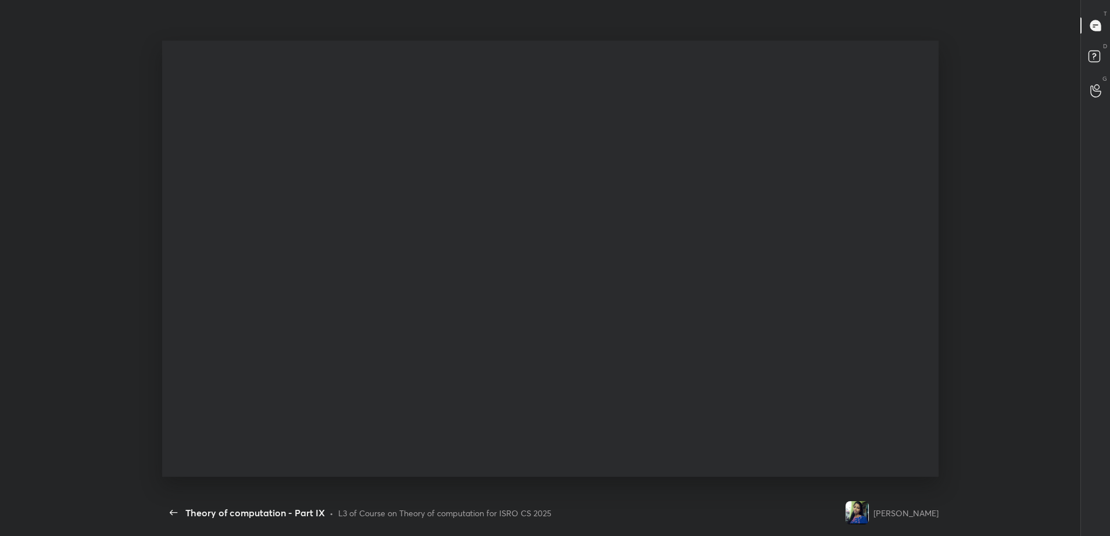
click at [481, 503] on div "Pen P Highlight H Eraser Shapes L Select S 12 / 14 Add Slide Poll Zoom More" at bounding box center [550, 513] width 777 height 46
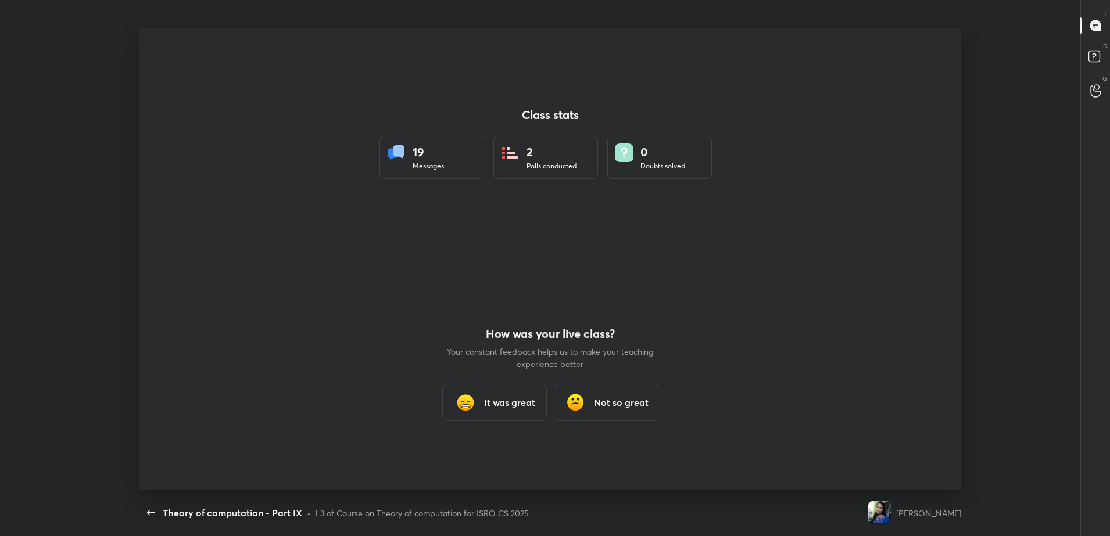
scroll to position [462, 1101]
